Goal: Task Accomplishment & Management: Manage account settings

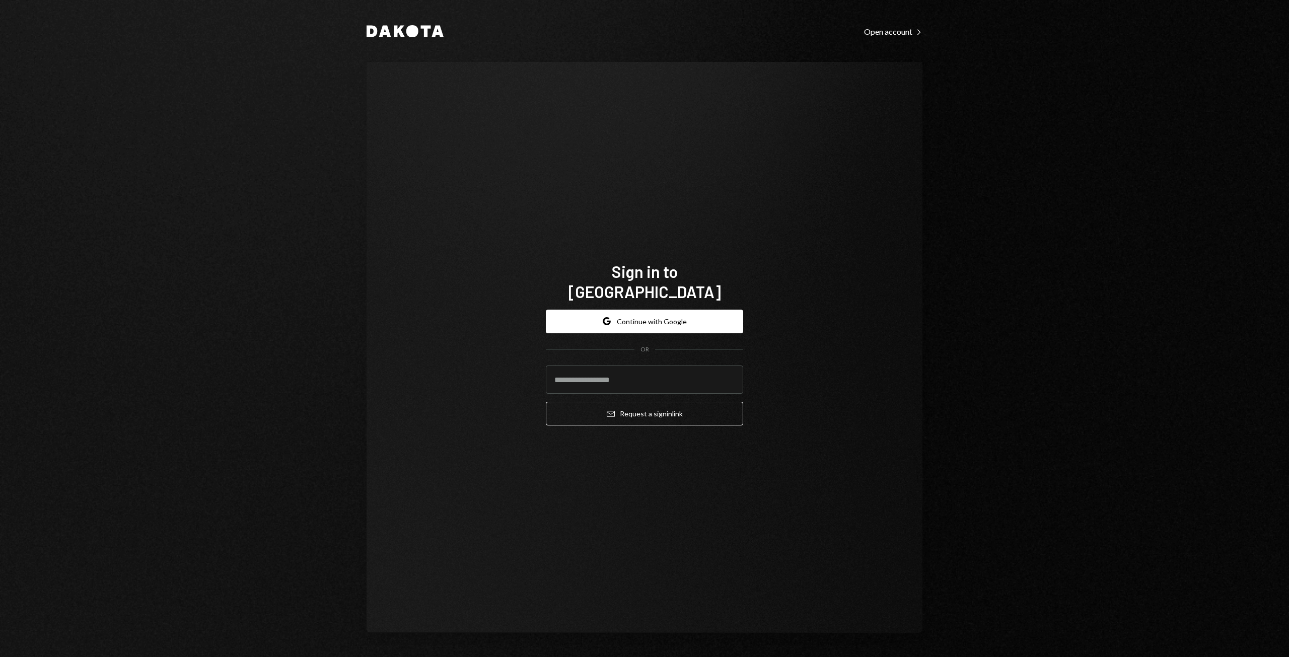
type input "**********"
click at [648, 310] on button "Google Continue with Google" at bounding box center [644, 322] width 197 height 24
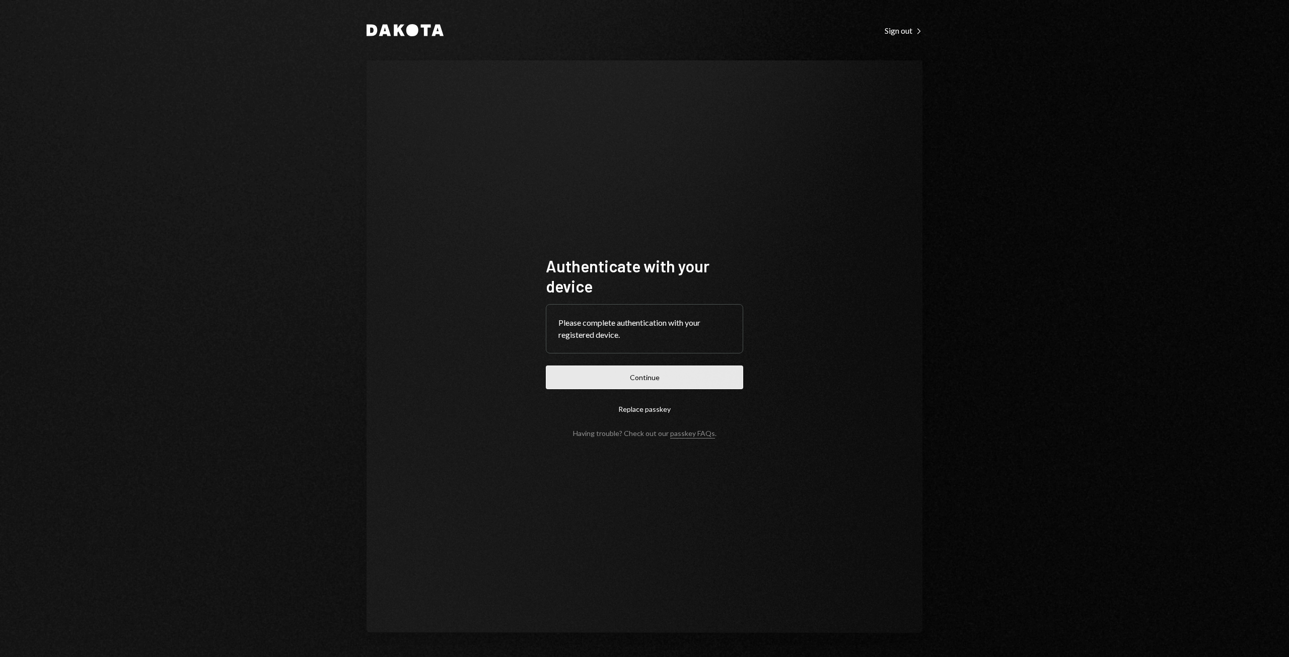
click at [656, 384] on button "Continue" at bounding box center [644, 377] width 197 height 24
